Goal: Task Accomplishment & Management: Use online tool/utility

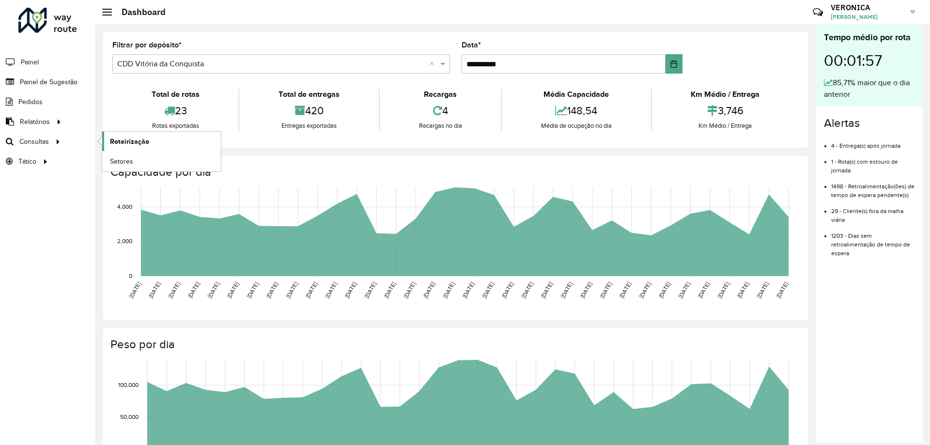
click at [158, 139] on link "Roteirização" at bounding box center [161, 141] width 119 height 19
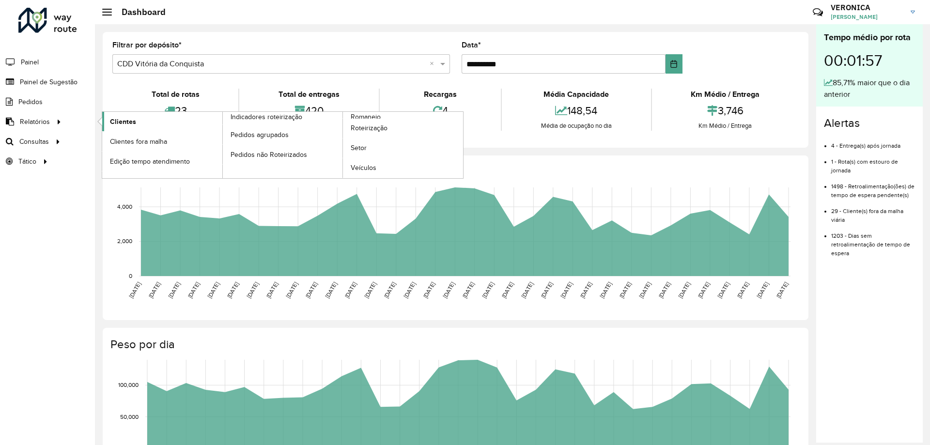
click at [118, 119] on span "Clientes" at bounding box center [123, 122] width 26 height 10
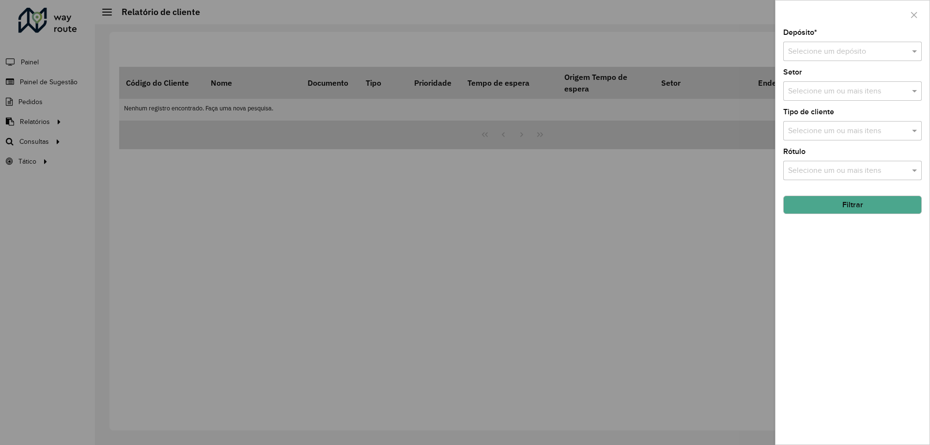
click at [48, 132] on div at bounding box center [465, 222] width 930 height 445
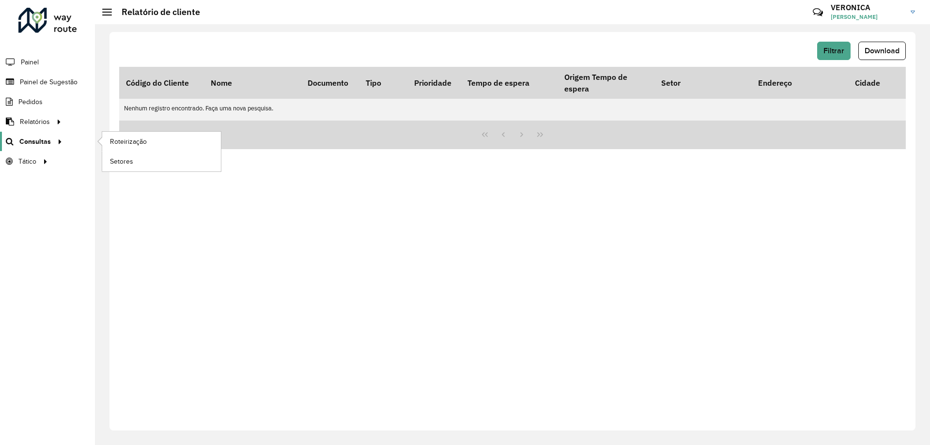
click at [55, 139] on icon at bounding box center [58, 141] width 8 height 15
click at [136, 143] on span "Roteirização" at bounding box center [129, 142] width 39 height 10
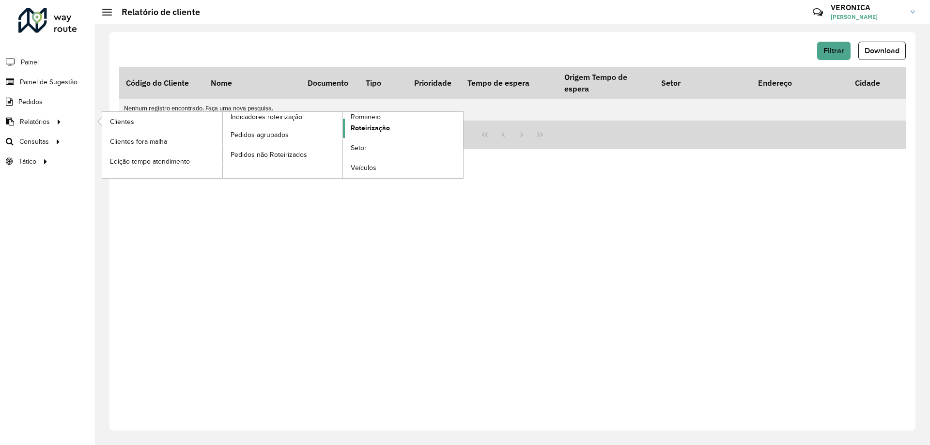
click at [366, 129] on span "Roteirização" at bounding box center [370, 128] width 39 height 10
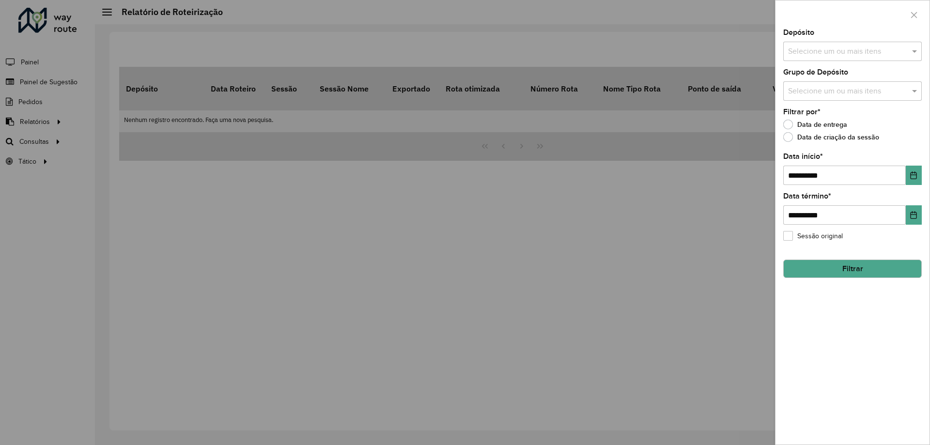
click at [826, 58] on div "Selecione um ou mais itens" at bounding box center [852, 51] width 139 height 19
click at [813, 114] on div "CDD Vitória da Conquista" at bounding box center [853, 116] width 138 height 16
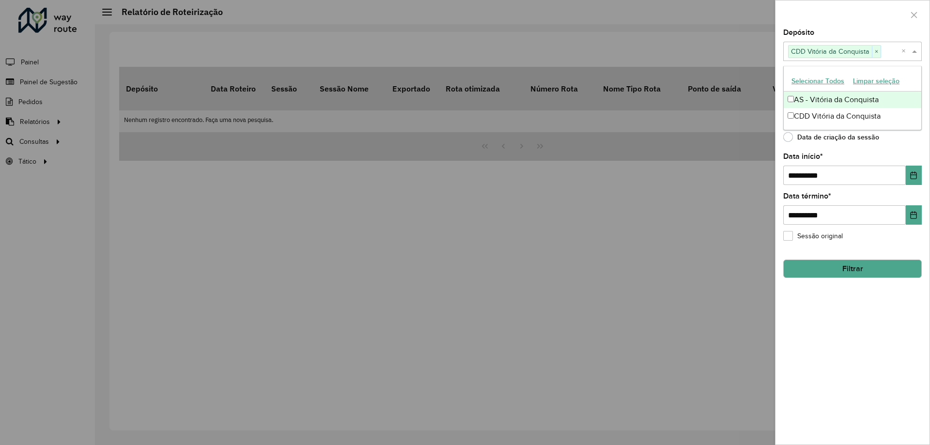
click at [798, 78] on button "Selecionar Todos" at bounding box center [818, 81] width 62 height 15
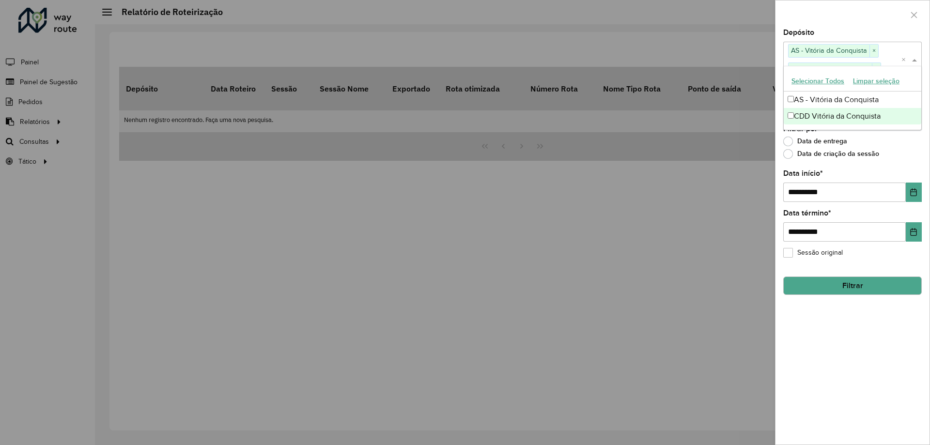
click at [930, 150] on div "**********" at bounding box center [852, 222] width 155 height 445
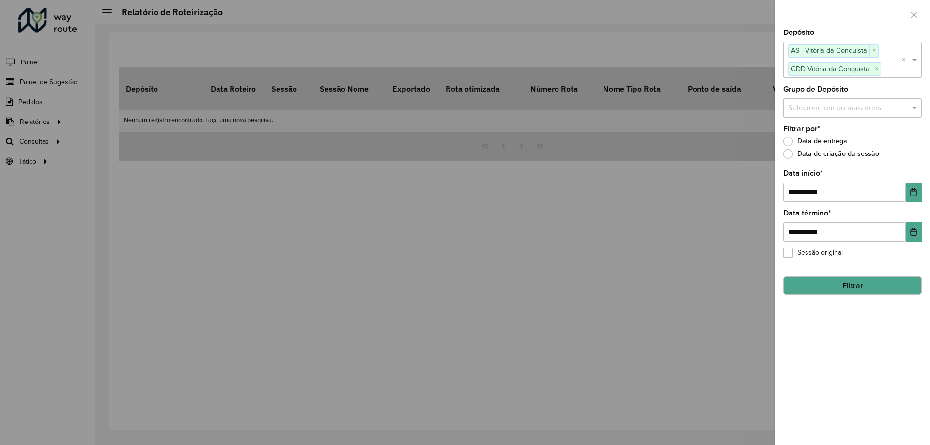
drag, startPoint x: 850, startPoint y: 283, endPoint x: 826, endPoint y: 283, distance: 24.2
click at [848, 284] on button "Filtrar" at bounding box center [852, 286] width 139 height 18
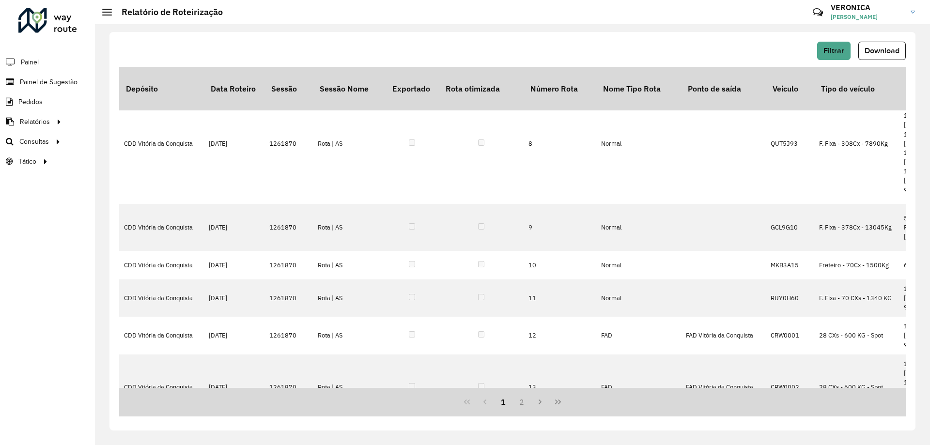
scroll to position [344, 0]
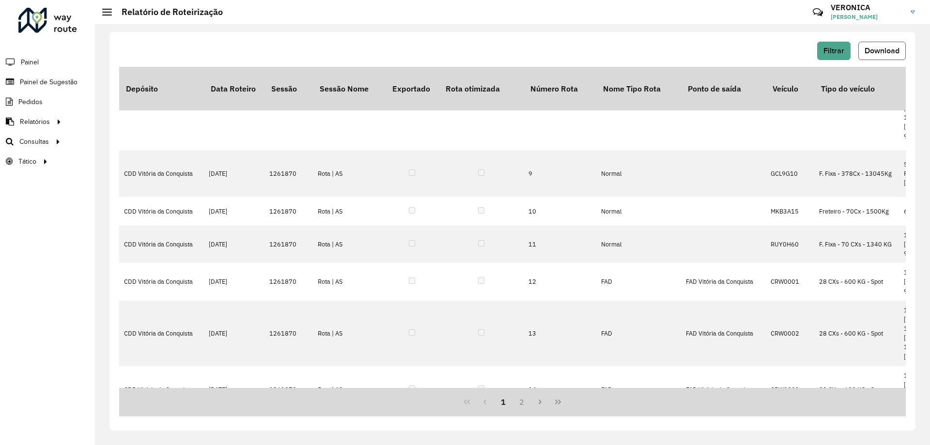
click at [879, 48] on span "Download" at bounding box center [882, 51] width 35 height 8
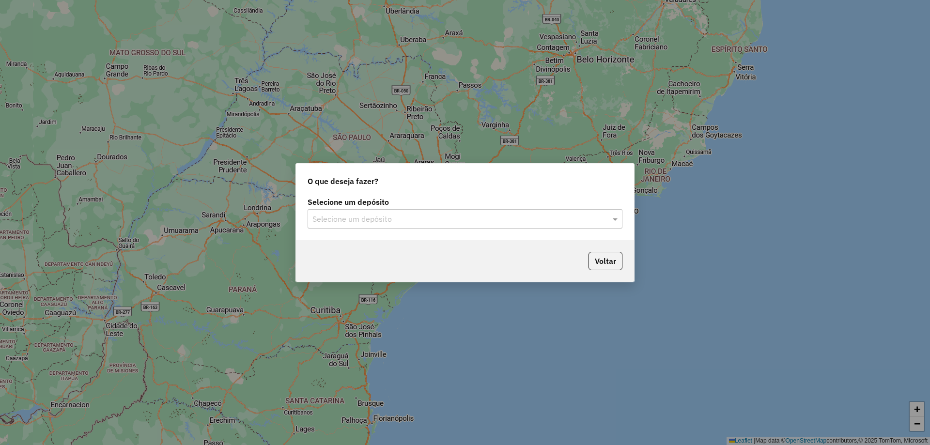
click at [407, 221] on input "text" at bounding box center [455, 220] width 286 height 12
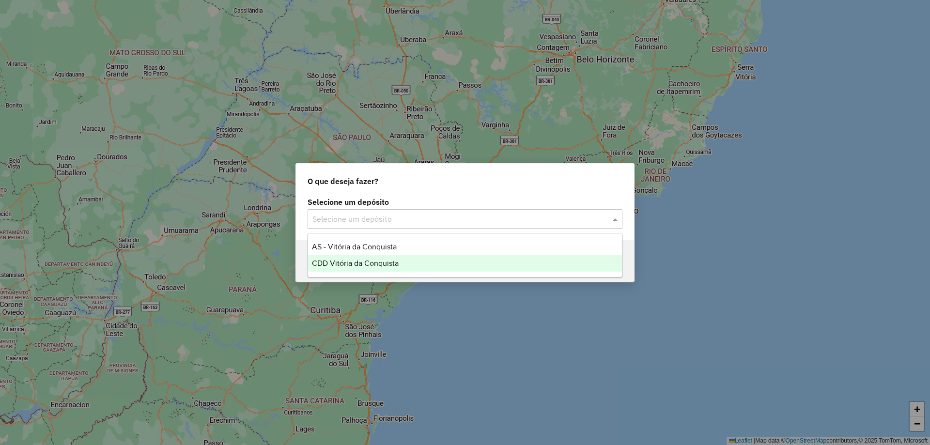
click at [386, 269] on div "CDD Vitória da Conquista" at bounding box center [465, 263] width 314 height 16
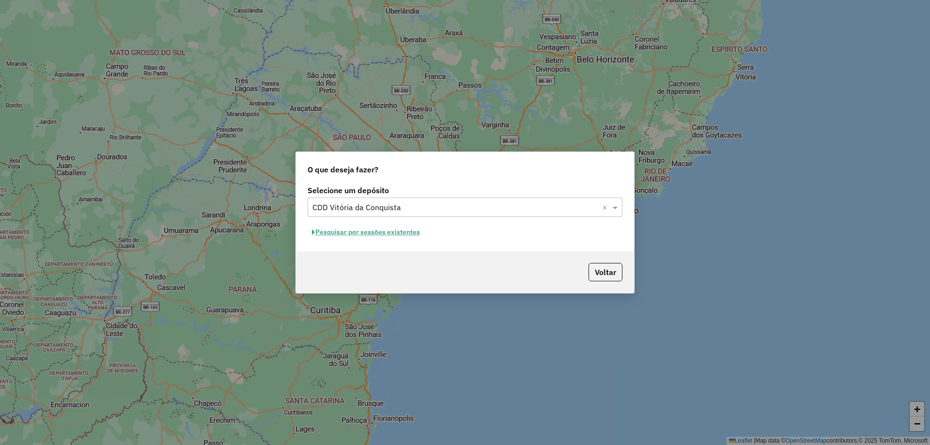
click at [400, 233] on button "Pesquisar por sessões existentes" at bounding box center [366, 232] width 117 height 15
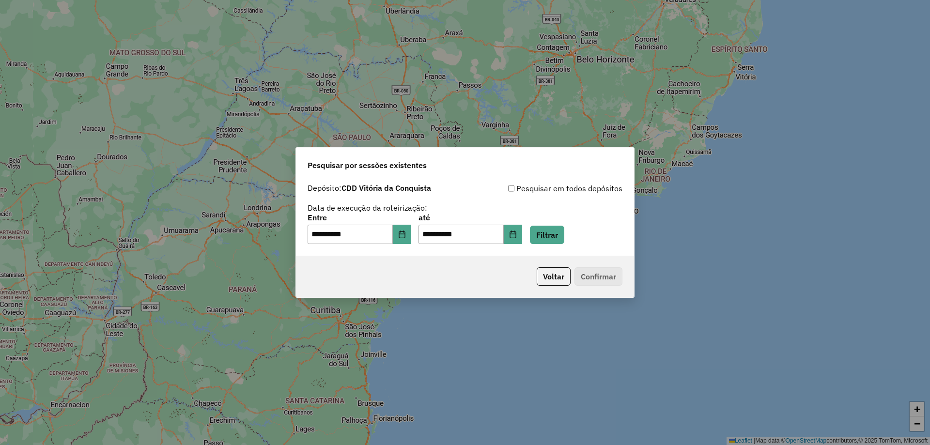
click at [564, 244] on div "**********" at bounding box center [465, 217] width 338 height 77
click at [561, 242] on button "Filtrar" at bounding box center [547, 235] width 34 height 18
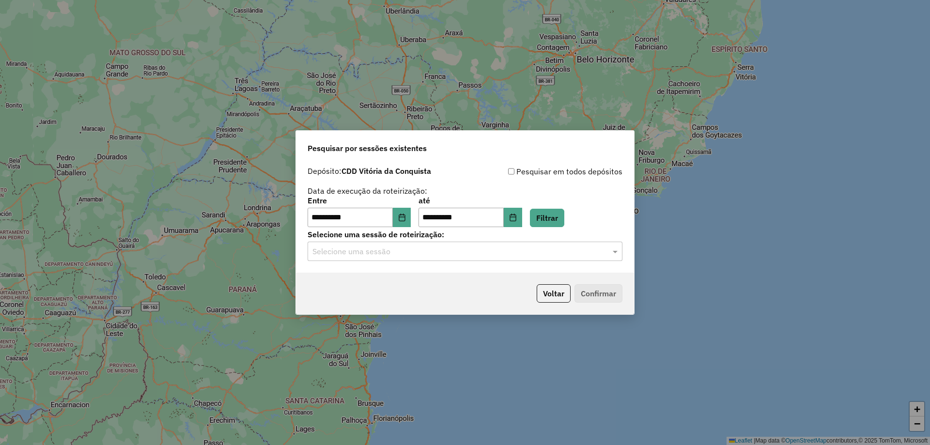
drag, startPoint x: 527, startPoint y: 260, endPoint x: 510, endPoint y: 260, distance: 17.0
click at [527, 260] on div "Selecione uma sessão" at bounding box center [465, 251] width 315 height 19
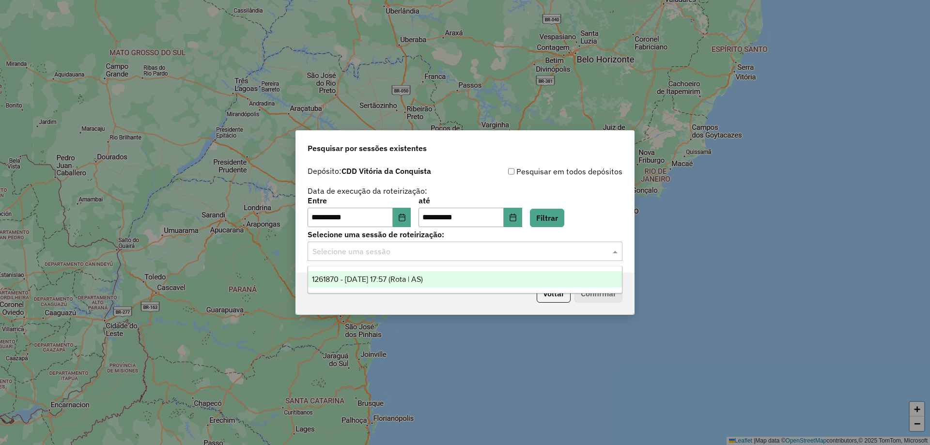
click at [384, 278] on span "1261870 - 09/09/2025 17:57 (Rota | AS)" at bounding box center [367, 279] width 111 height 8
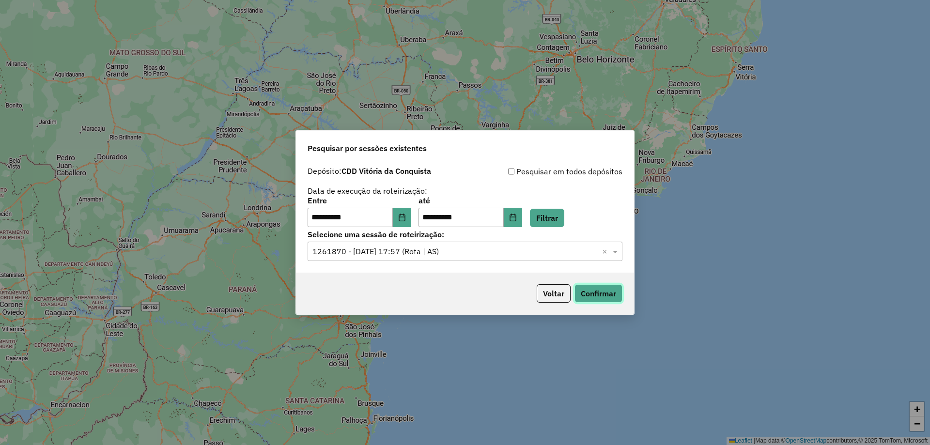
click at [605, 297] on button "Confirmar" at bounding box center [599, 293] width 48 height 18
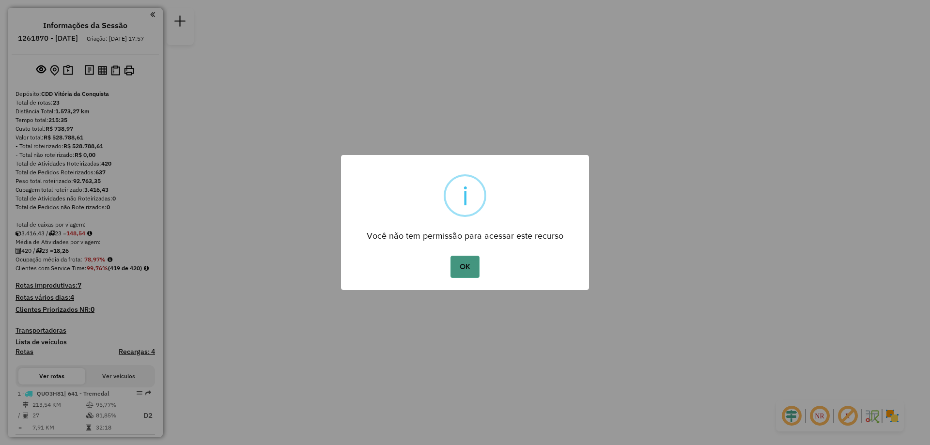
click at [467, 267] on button "OK" at bounding box center [465, 267] width 29 height 22
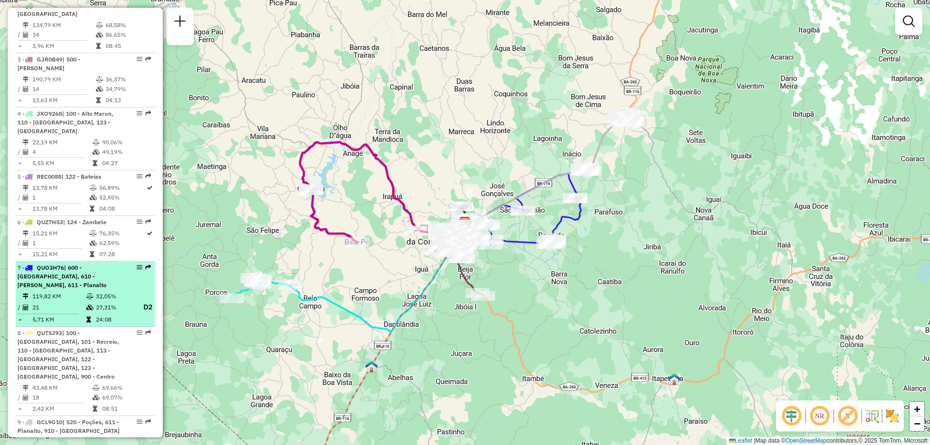
scroll to position [484, 0]
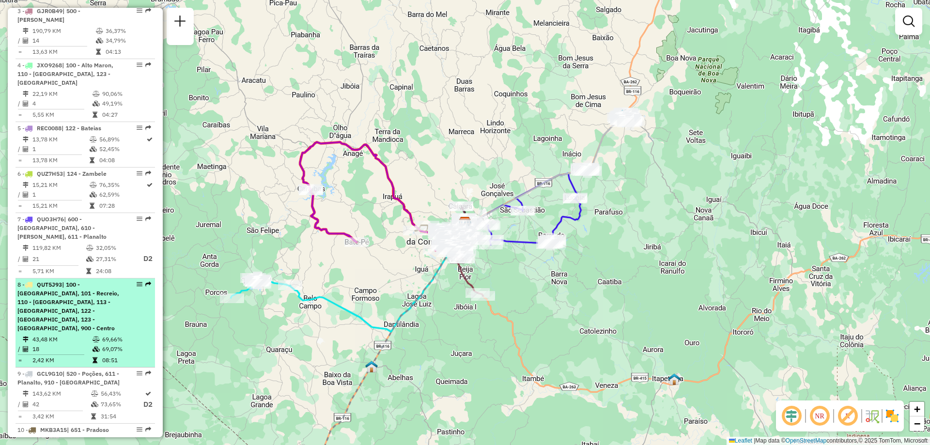
click at [58, 306] on div "8 - QUT5J93 | 100 - [GEOGRAPHIC_DATA], 101 - Recreio, 110 - [GEOGRAPHIC_DATA], …" at bounding box center [68, 306] width 103 height 52
select select "**********"
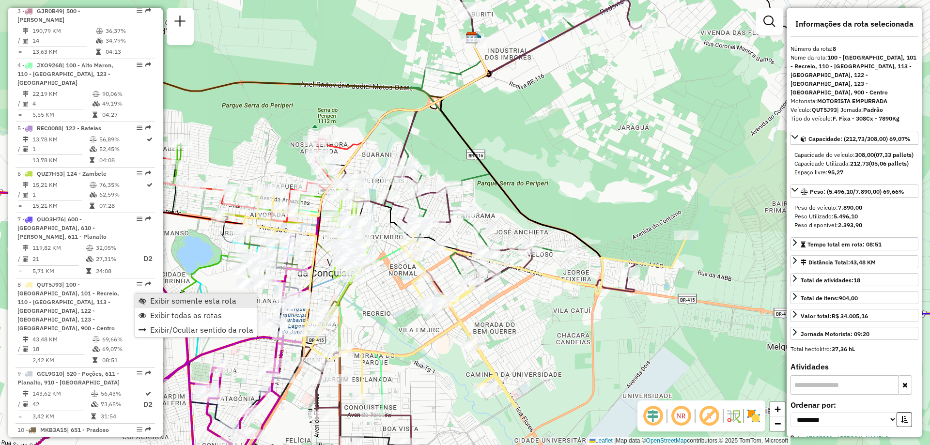
click at [147, 300] on link "Exibir somente esta rota" at bounding box center [196, 301] width 122 height 15
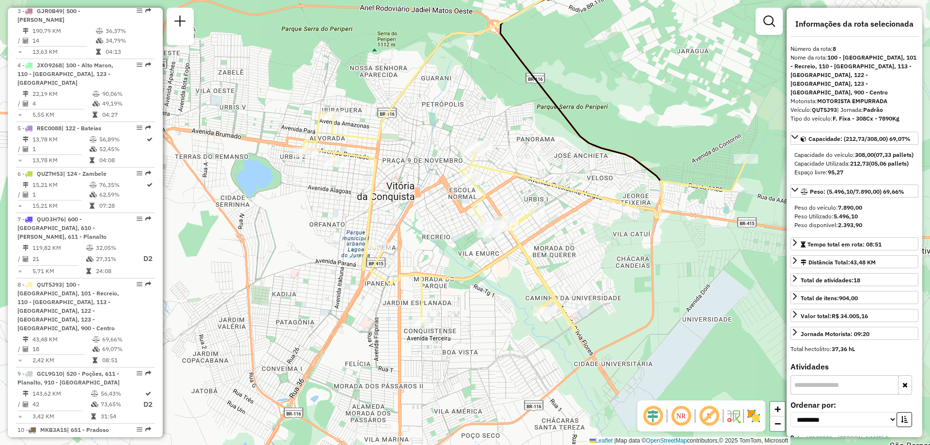
drag, startPoint x: 415, startPoint y: 174, endPoint x: 475, endPoint y: 97, distance: 97.0
click at [475, 97] on div "Janela de atendimento Grade de atendimento Capacidade Transportadoras Veículos …" at bounding box center [465, 222] width 930 height 445
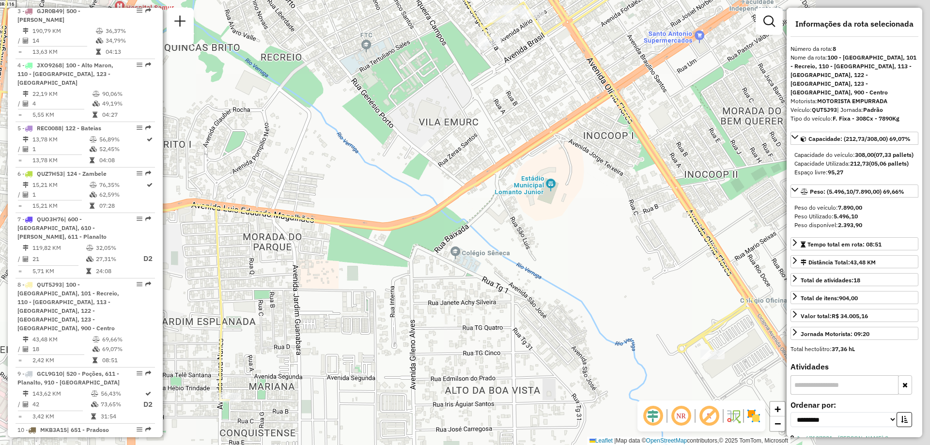
drag, startPoint x: 584, startPoint y: 343, endPoint x: 337, endPoint y: 334, distance: 246.7
click at [337, 334] on div "Janela de atendimento Grade de atendimento Capacidade Transportadoras Veículos …" at bounding box center [465, 222] width 930 height 445
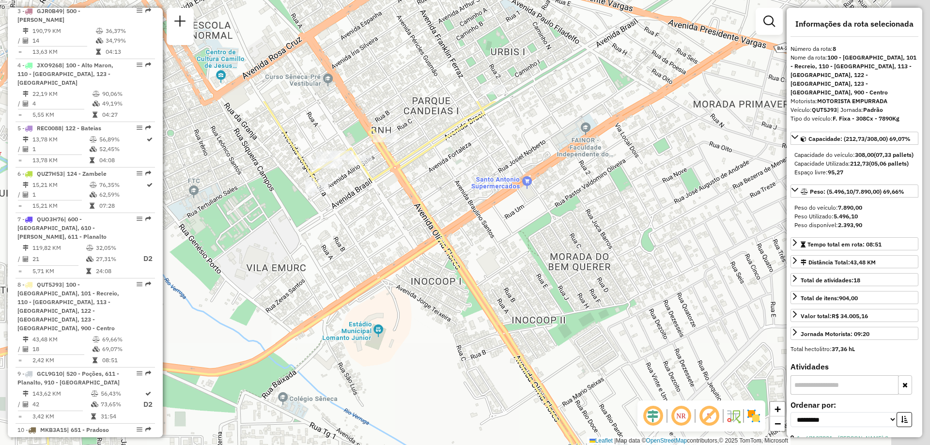
drag, startPoint x: 577, startPoint y: 228, endPoint x: 405, endPoint y: 374, distance: 225.9
click at [405, 374] on div "Janela de atendimento Grade de atendimento Capacidade Transportadoras Veículos …" at bounding box center [465, 222] width 930 height 445
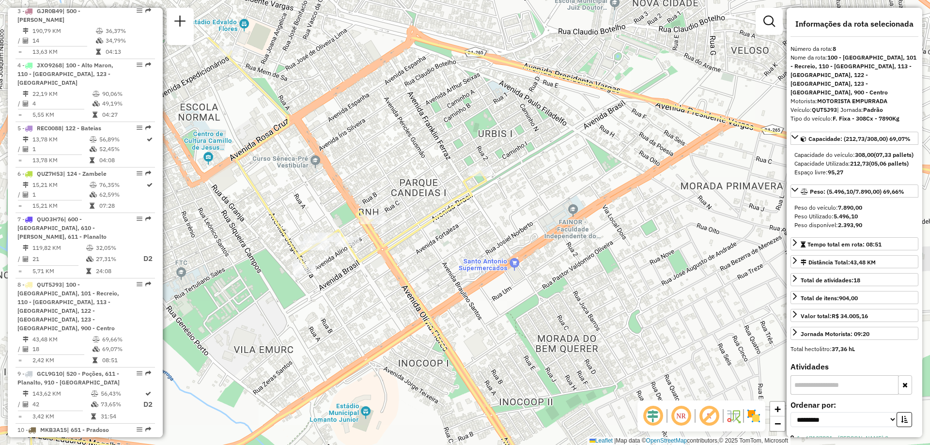
drag, startPoint x: 450, startPoint y: 149, endPoint x: 437, endPoint y: 231, distance: 82.8
click at [437, 231] on div "Janela de atendimento Grade de atendimento Capacidade Transportadoras Veículos …" at bounding box center [465, 222] width 930 height 445
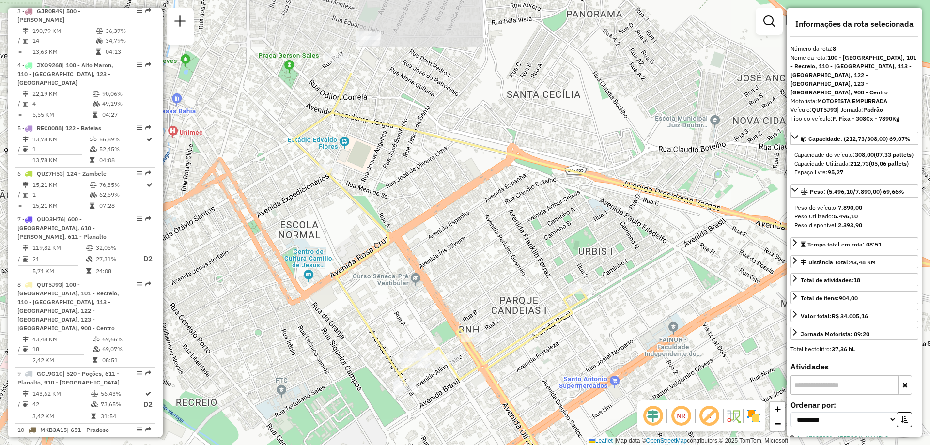
drag, startPoint x: 409, startPoint y: 156, endPoint x: 509, endPoint y: 273, distance: 154.6
click at [509, 273] on div "Janela de atendimento Grade de atendimento Capacidade Transportadoras Veículos …" at bounding box center [465, 222] width 930 height 445
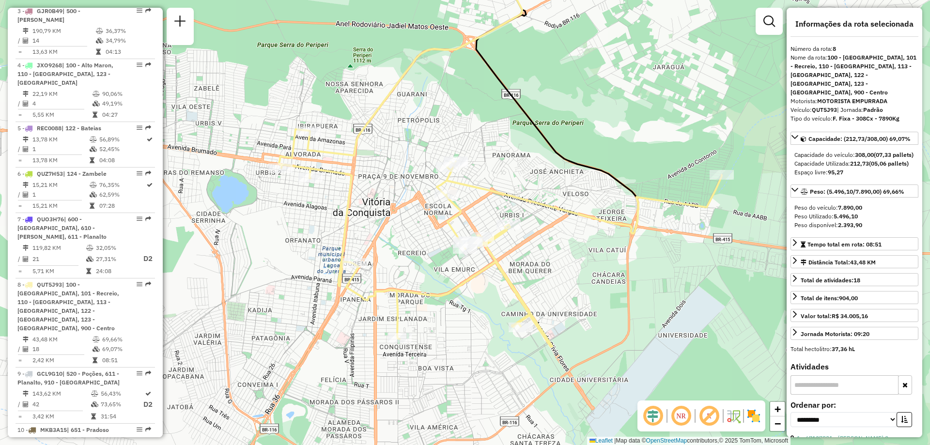
drag, startPoint x: 486, startPoint y: 201, endPoint x: 529, endPoint y: 155, distance: 63.4
click at [529, 155] on div "Janela de atendimento Grade de atendimento Capacidade Transportadoras Veículos …" at bounding box center [465, 222] width 930 height 445
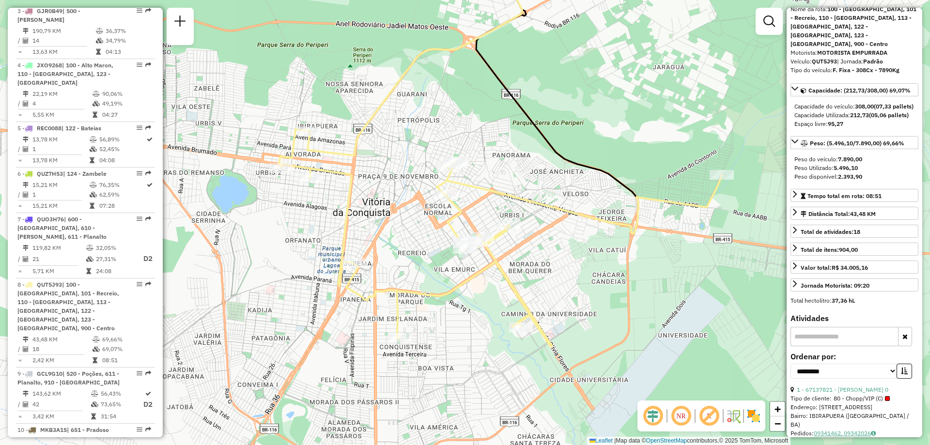
scroll to position [0, 0]
